Goal: Information Seeking & Learning: Learn about a topic

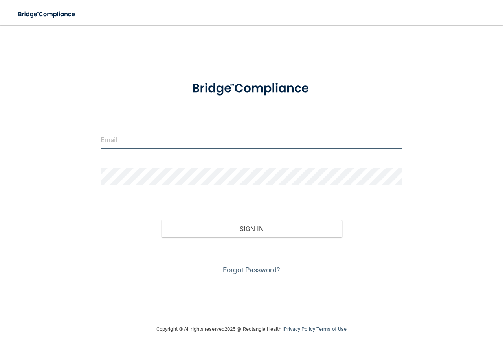
click at [137, 139] on input "email" at bounding box center [252, 140] width 302 height 18
type input "q"
type input "[EMAIL_ADDRESS][DOMAIN_NAME]"
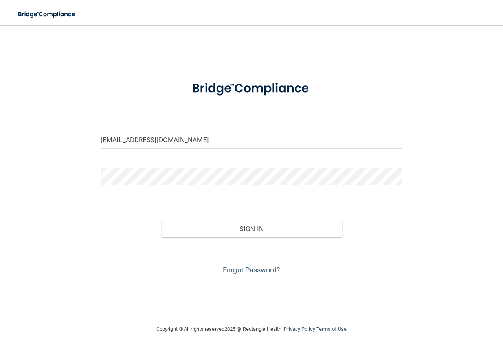
click at [161, 220] on button "Sign In" at bounding box center [251, 228] width 181 height 17
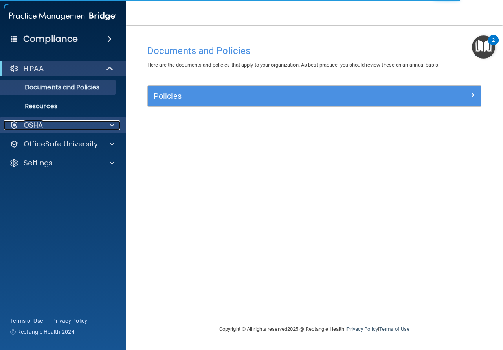
click at [61, 123] on div "OSHA" at bounding box center [53, 124] width 98 height 9
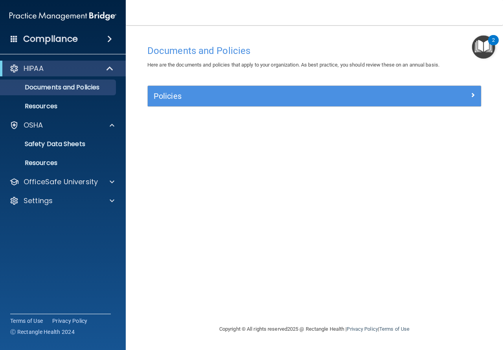
click at [108, 41] on span at bounding box center [109, 38] width 5 height 9
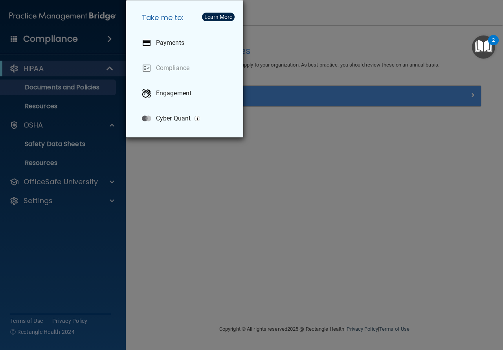
click at [54, 93] on div "Take me to: Payments Compliance Engagement Cyber Quant" at bounding box center [251, 175] width 503 height 350
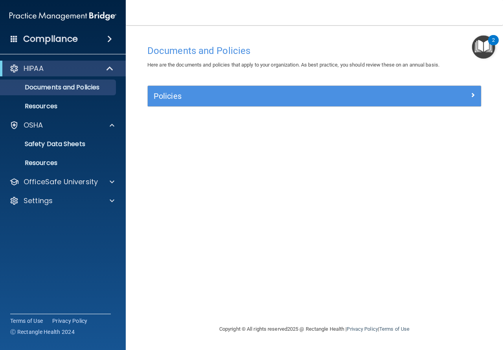
click at [458, 43] on div "Documents and Policies" at bounding box center [315, 50] width 346 height 19
click at [477, 46] on img "Open Resource Center, 2 new notifications" at bounding box center [483, 46] width 23 height 23
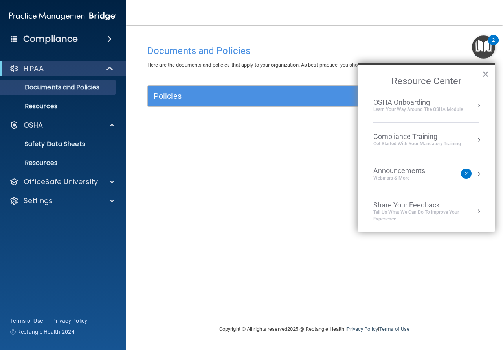
scroll to position [44, 0]
click at [429, 132] on div "Compliance Training" at bounding box center [418, 136] width 88 height 9
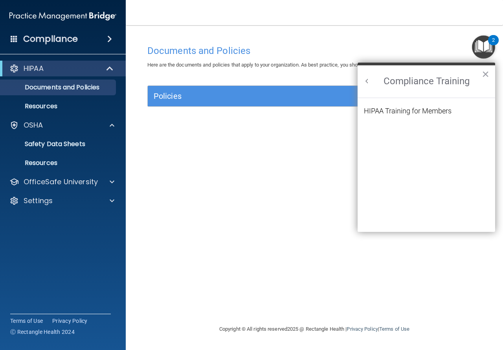
click at [368, 78] on button "Back to Resource Center Home" at bounding box center [367, 81] width 8 height 8
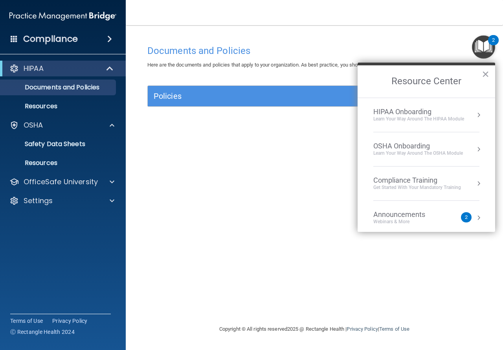
click at [447, 184] on div "Get Started with your mandatory training" at bounding box center [418, 187] width 88 height 7
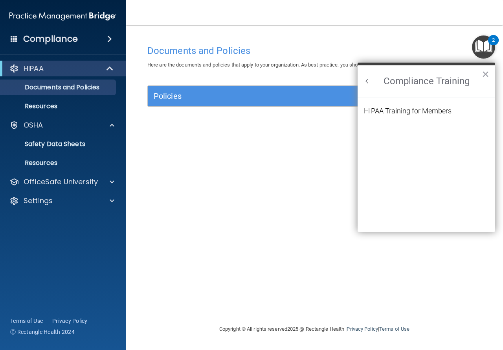
scroll to position [0, 0]
click at [370, 79] on button "Back to Resource Center Home" at bounding box center [367, 81] width 8 height 8
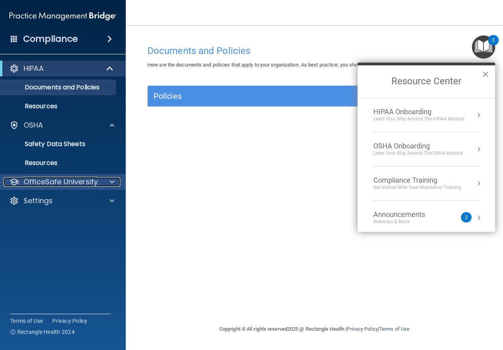
click at [95, 180] on p "OfficeSafe University" at bounding box center [61, 181] width 74 height 9
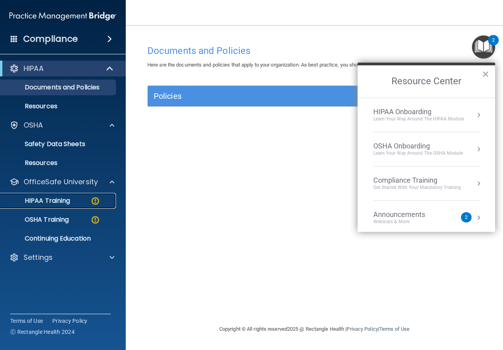
click at [87, 197] on div "HIPAA Training" at bounding box center [58, 201] width 107 height 8
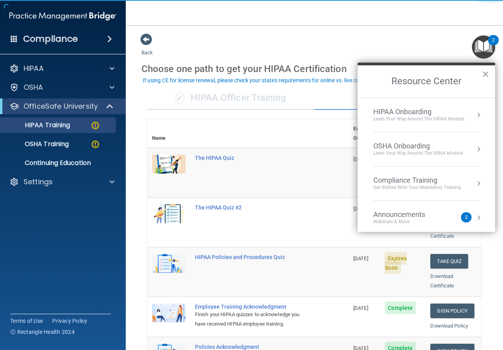
click at [489, 74] on button "×" at bounding box center [485, 74] width 7 height 13
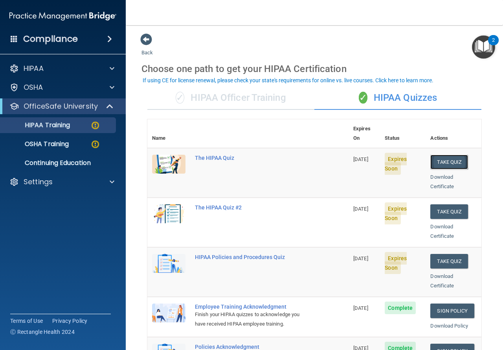
click at [434, 155] on button "Take Quiz" at bounding box center [450, 162] width 38 height 15
